Goal: Information Seeking & Learning: Learn about a topic

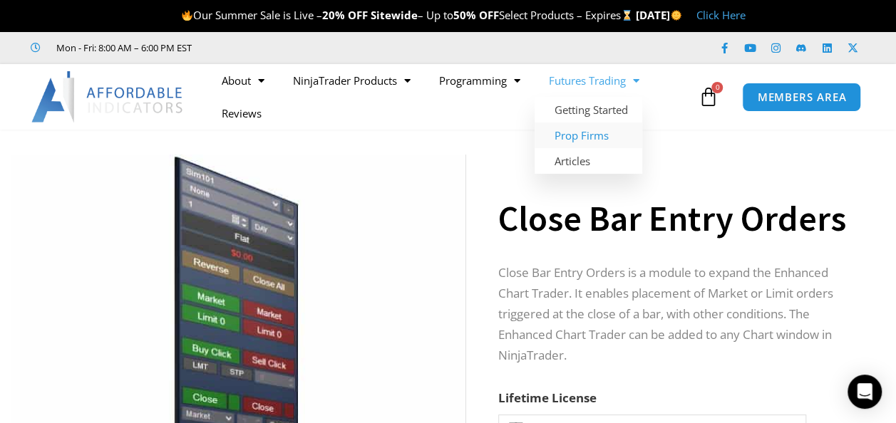
click at [576, 134] on link "Prop Firms" at bounding box center [589, 136] width 108 height 26
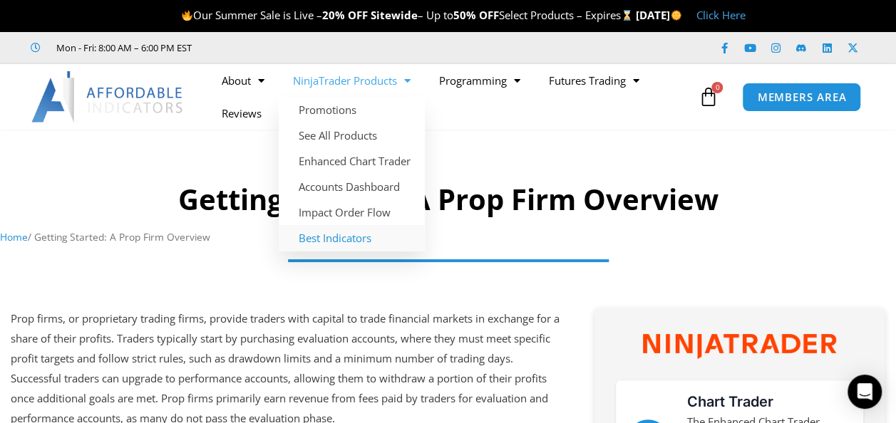
click at [331, 237] on link "Best Indicators" at bounding box center [352, 238] width 146 height 26
